Goal: Task Accomplishment & Management: Manage account settings

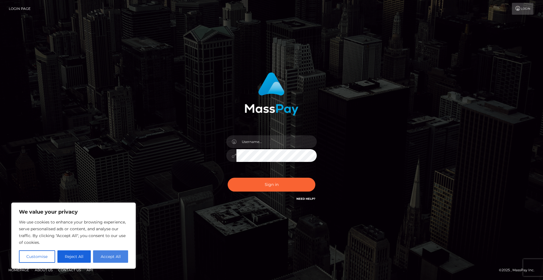
click at [102, 257] on button "Accept All" at bounding box center [110, 257] width 35 height 12
checkbox input "true"
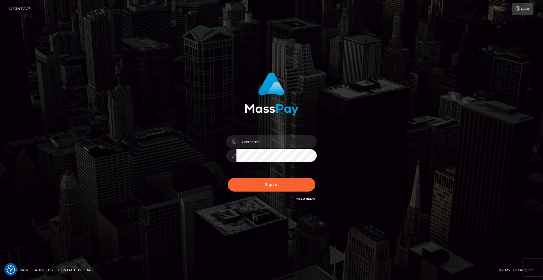
click at [299, 197] on link "Need Help?" at bounding box center [305, 199] width 19 height 4
click at [407, 134] on div "Sign in" at bounding box center [271, 140] width 322 height 144
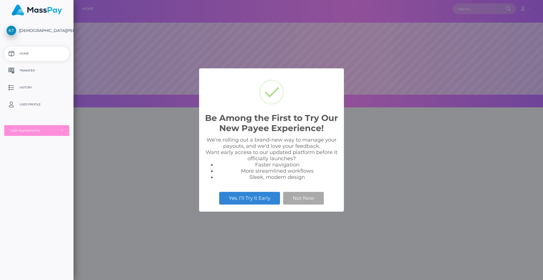
scroll to position [107, 469]
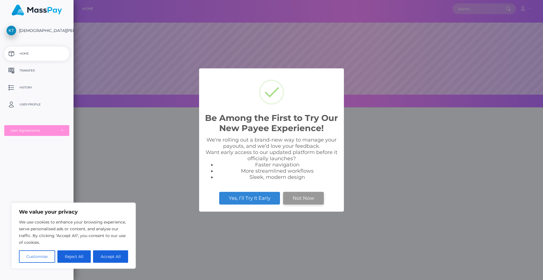
click at [293, 199] on button "Not Now" at bounding box center [303, 198] width 41 height 12
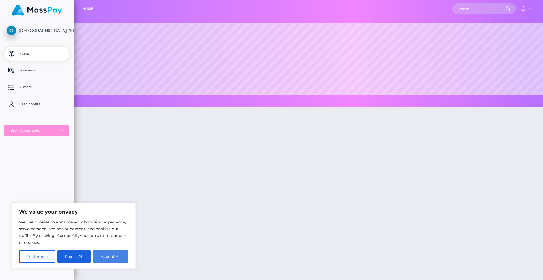
click at [109, 258] on button "Accept All" at bounding box center [110, 257] width 35 height 12
checkbox input "true"
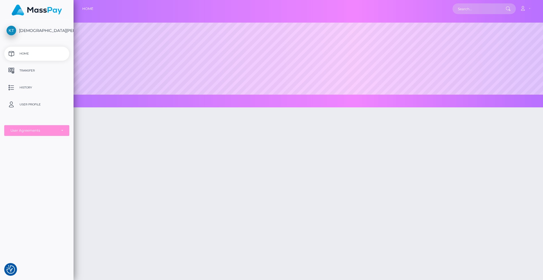
click at [42, 10] on img at bounding box center [37, 10] width 50 height 11
